Goal: Information Seeking & Learning: Understand process/instructions

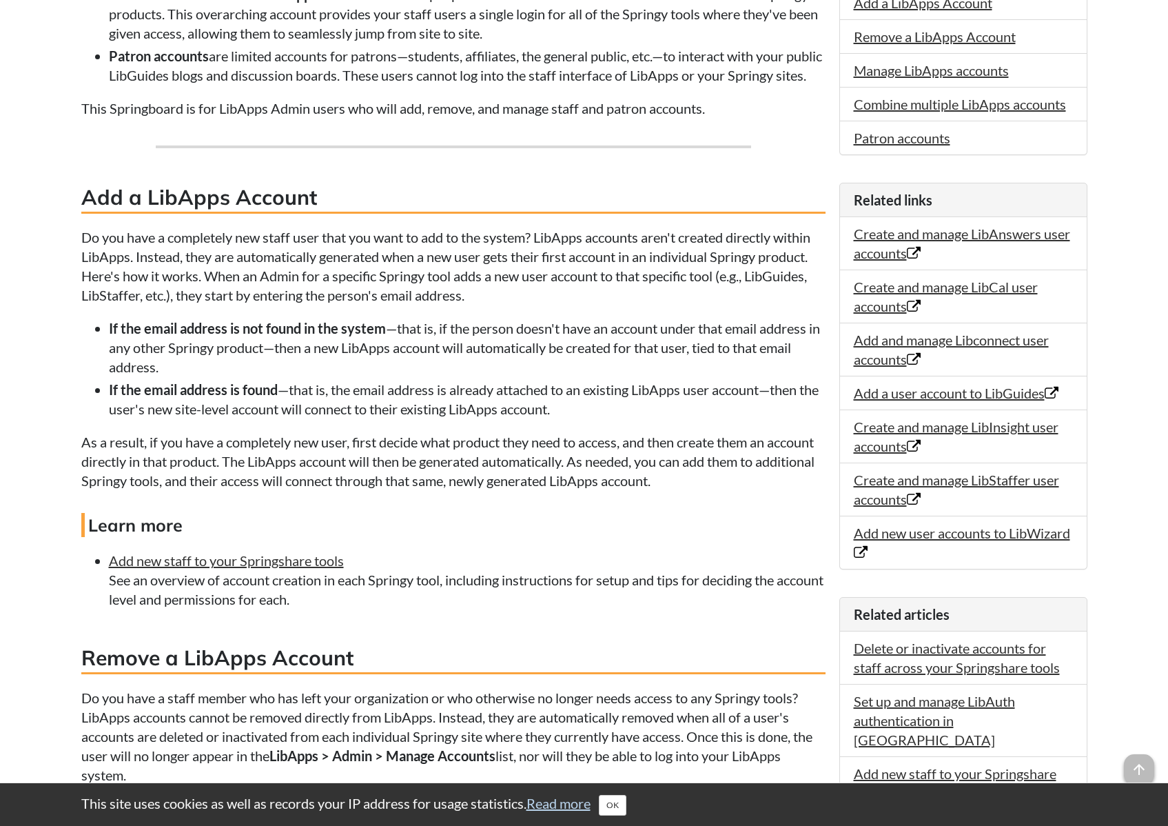
scroll to position [482, 0]
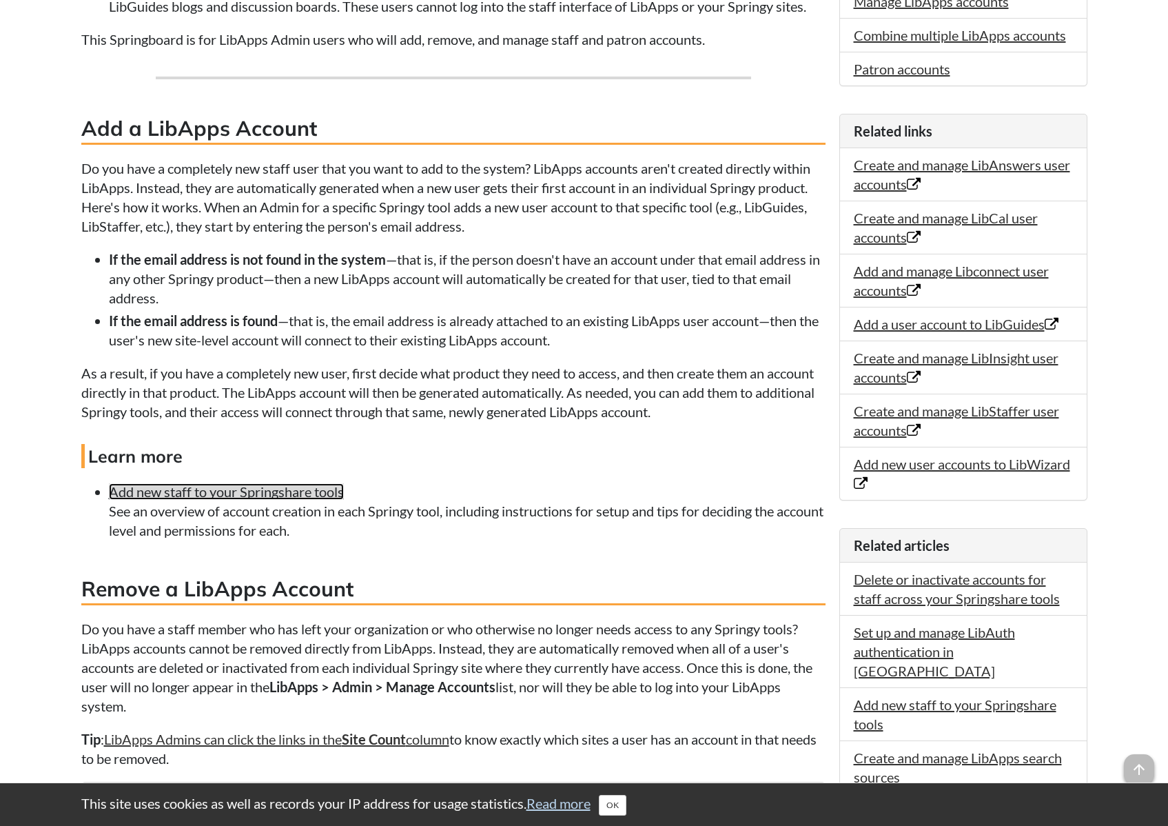
click at [272, 500] on link "Add new staff to your Springshare tools" at bounding box center [226, 491] width 235 height 17
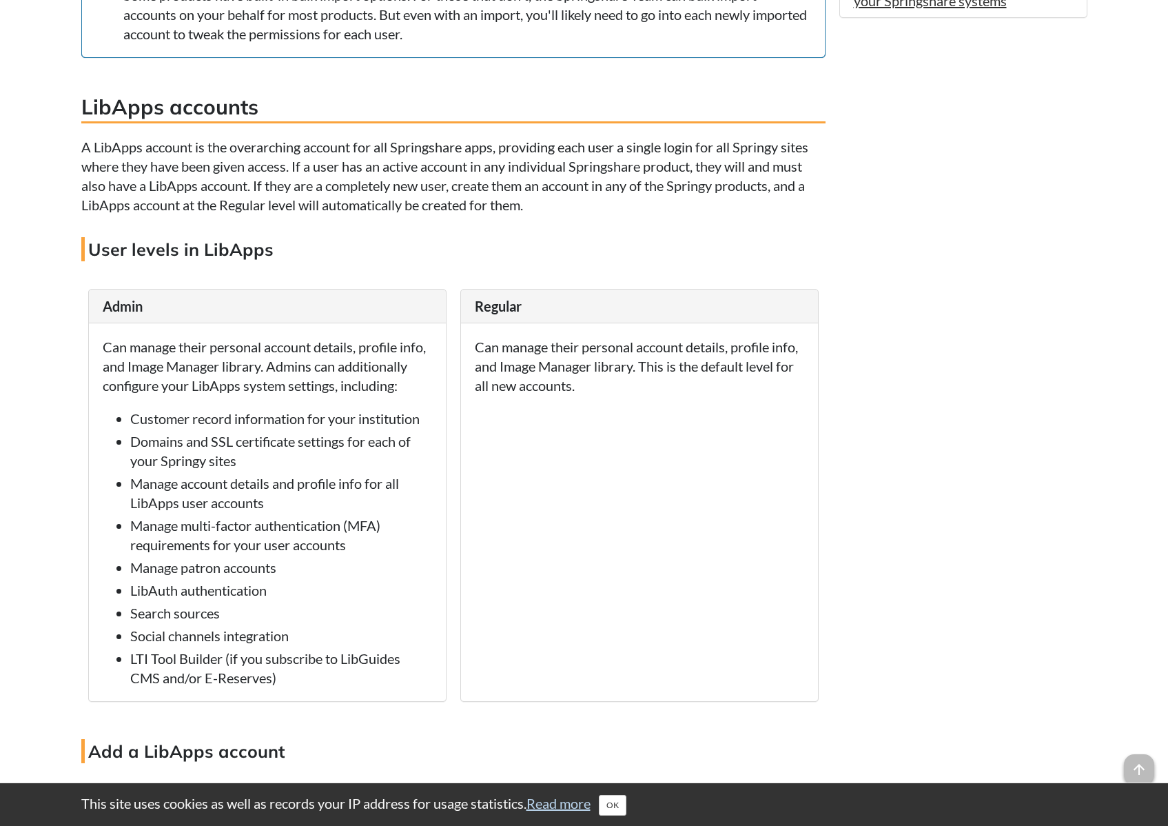
scroll to position [1379, 0]
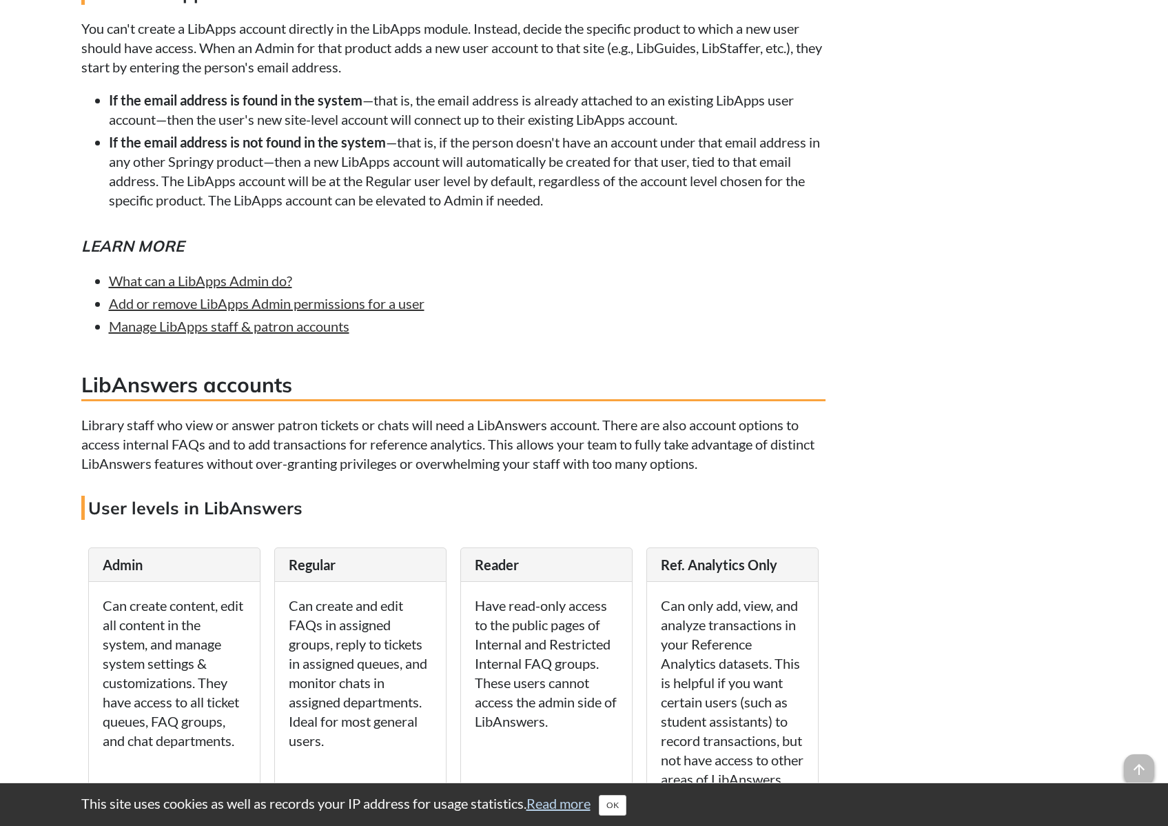
scroll to position [2481, 0]
